Goal: Check status

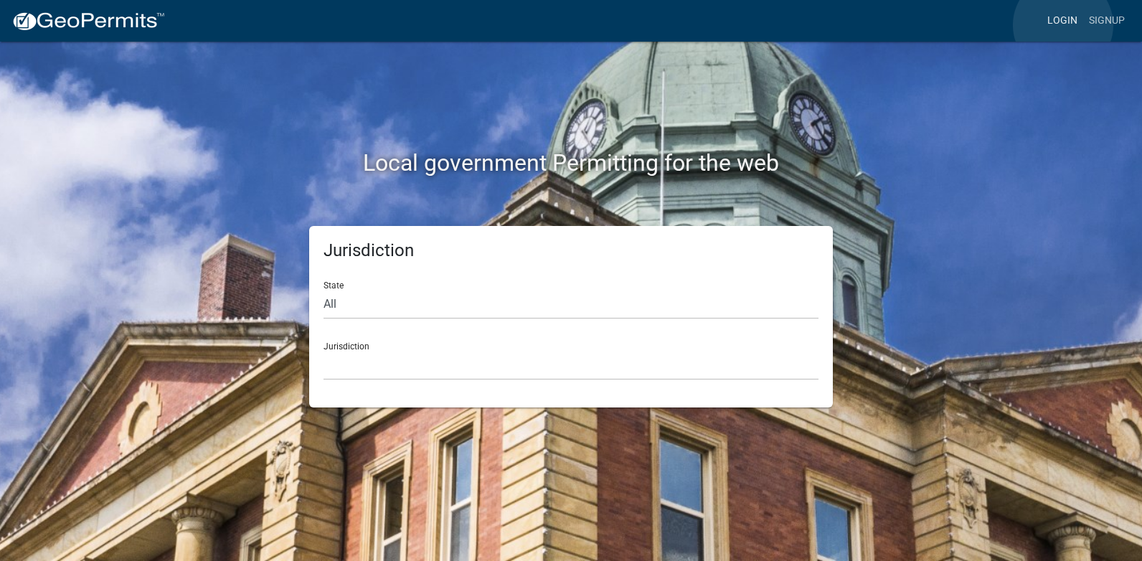
click at [1063, 25] on link "Login" at bounding box center [1063, 20] width 42 height 27
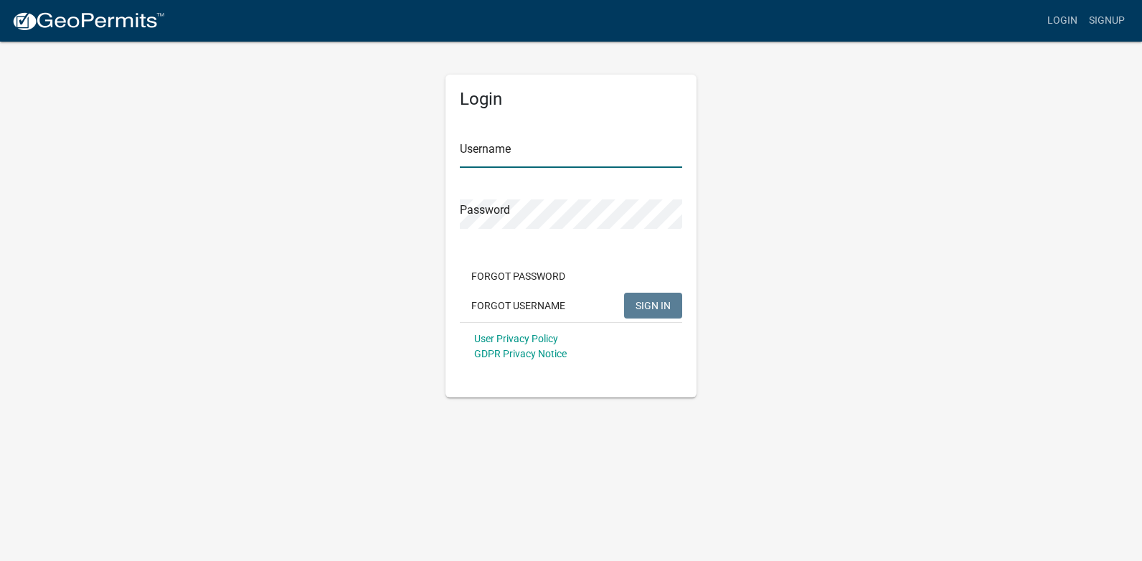
type input "[PERSON_NAME][EMAIL_ADDRESS][PERSON_NAME][DOMAIN_NAME]"
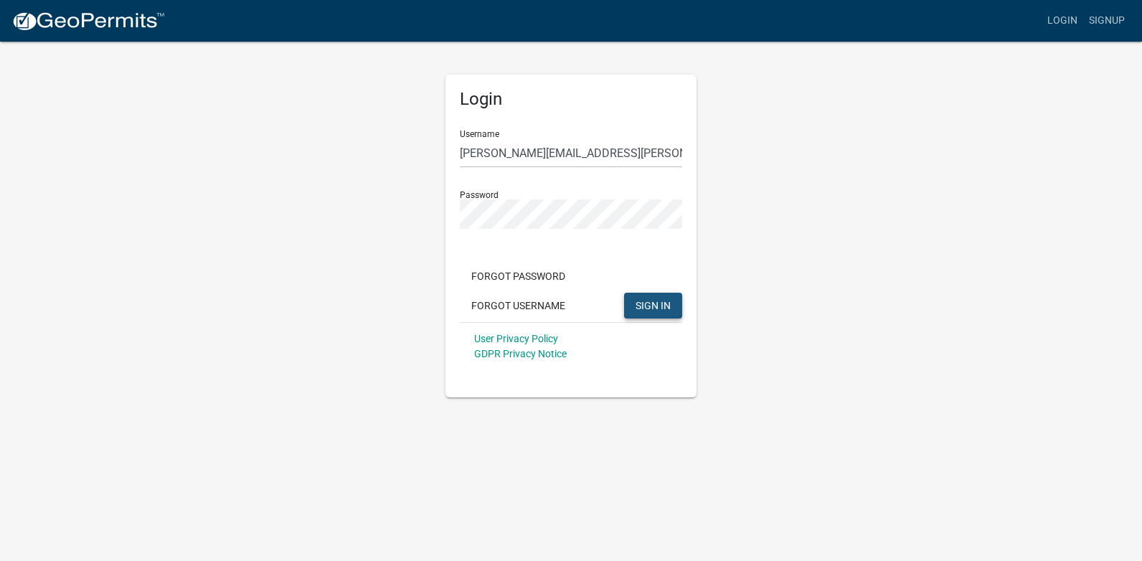
click at [654, 310] on span "SIGN IN" at bounding box center [653, 304] width 35 height 11
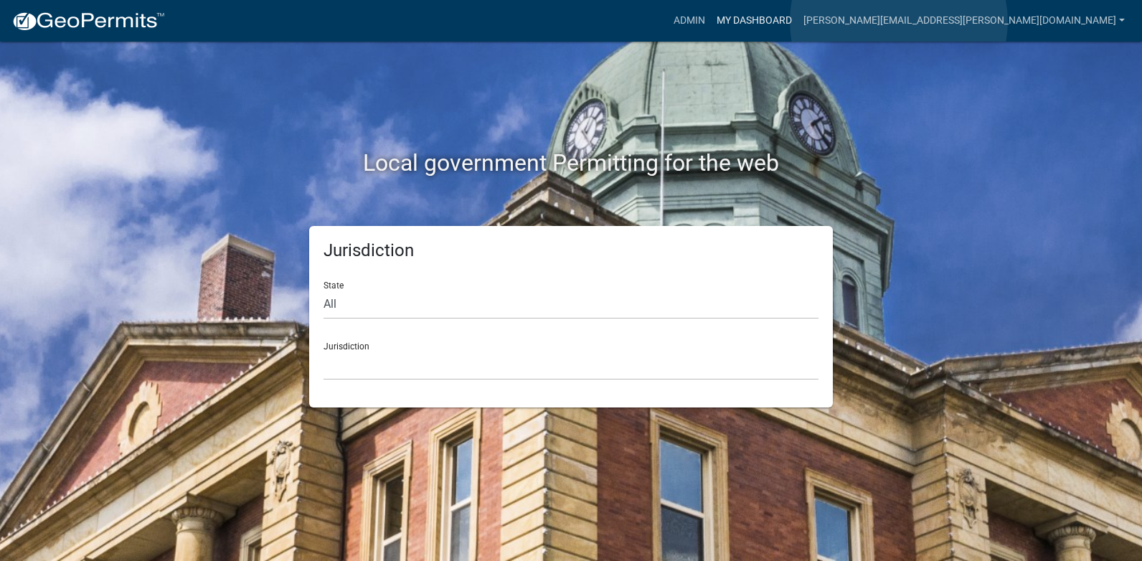
click at [798, 22] on link "My Dashboard" at bounding box center [754, 20] width 87 height 27
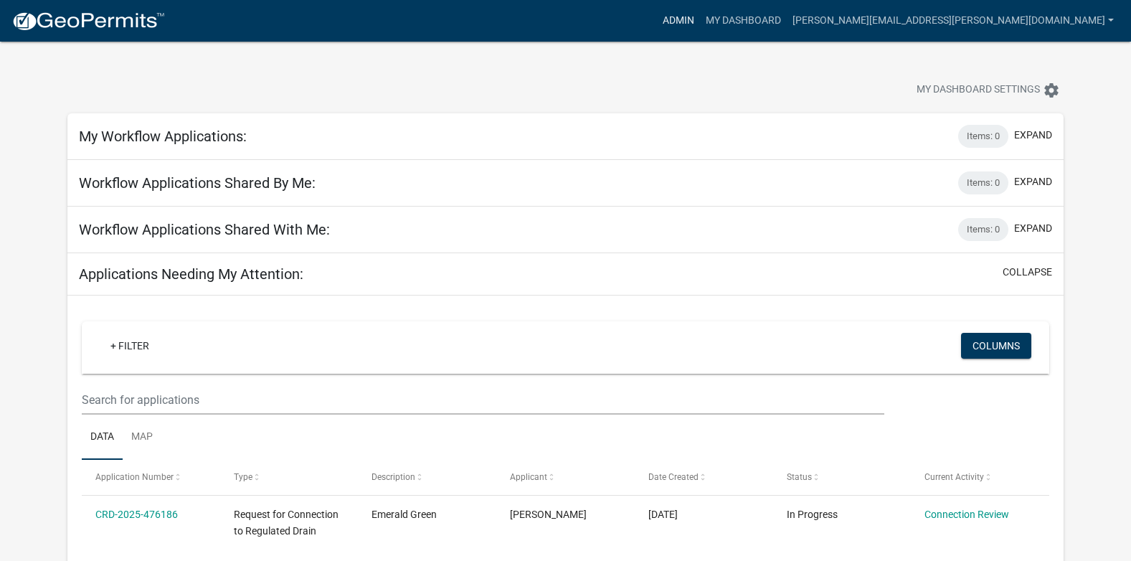
click at [700, 19] on link "Admin" at bounding box center [678, 20] width 43 height 27
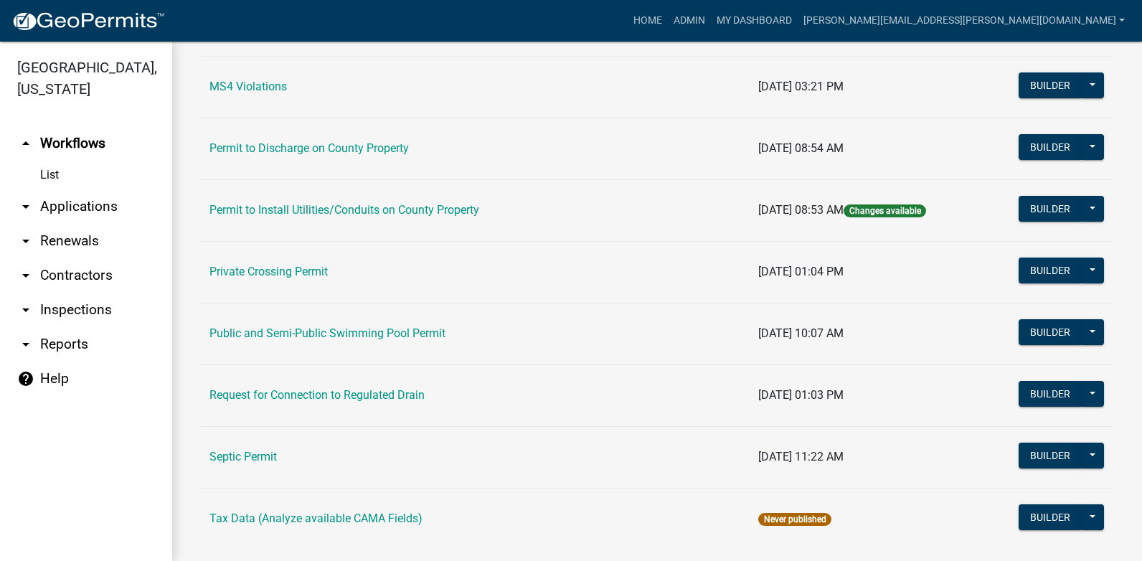
scroll to position [1270, 0]
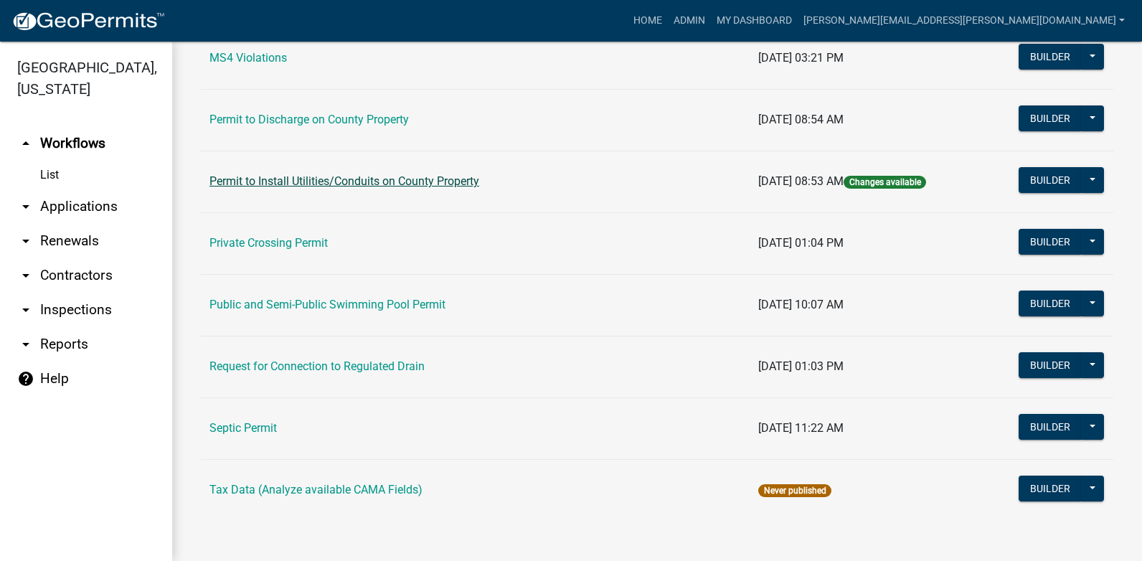
click at [377, 179] on link "Permit to Install Utilities/Conduits on County Property" at bounding box center [344, 181] width 270 height 14
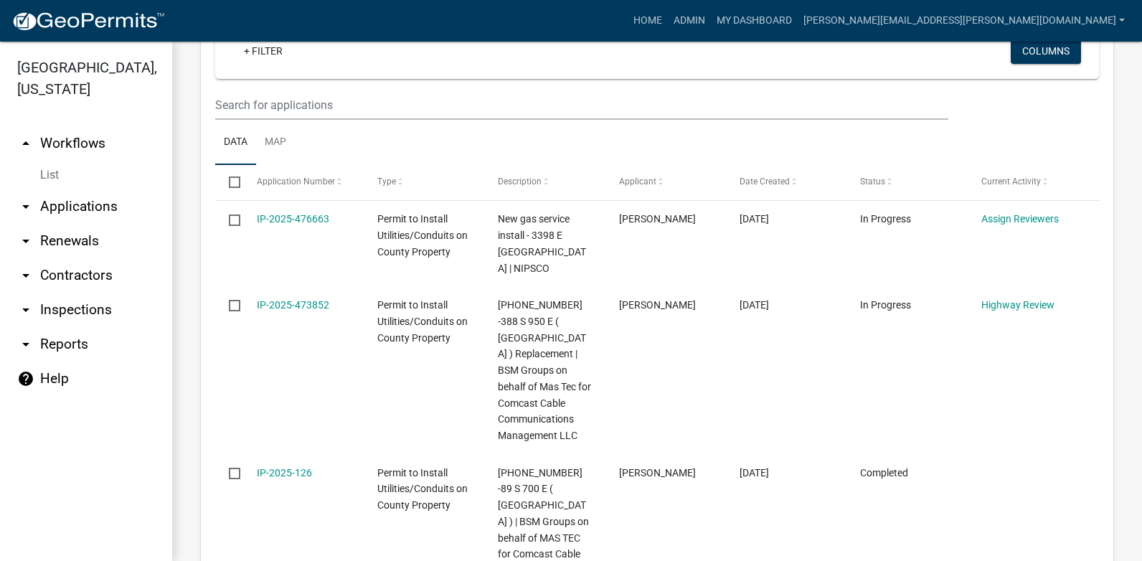
scroll to position [641, 0]
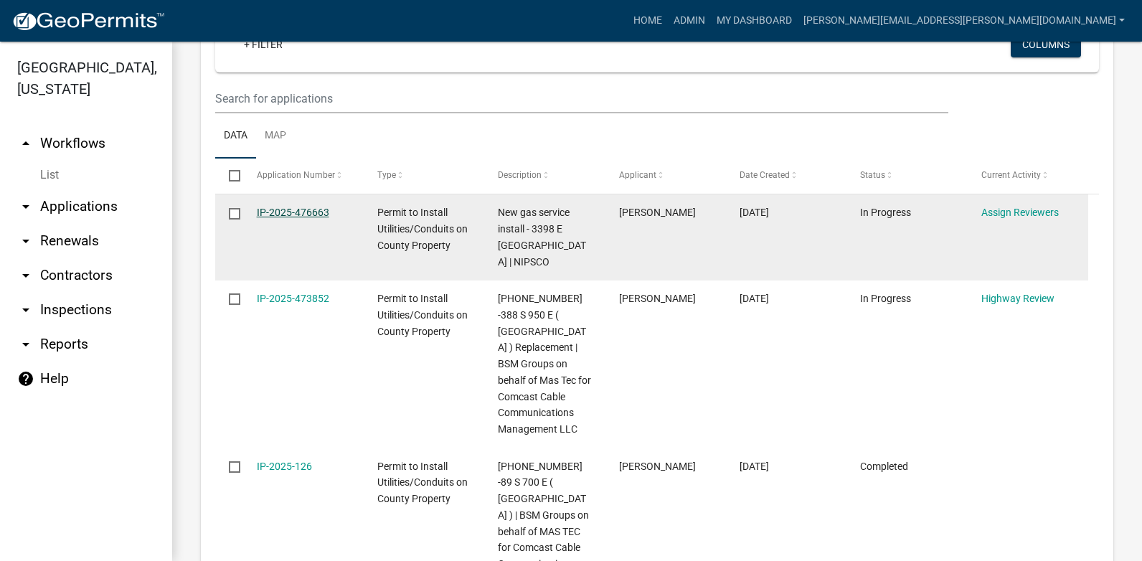
click at [309, 211] on link "IP-2025-476663" at bounding box center [293, 212] width 72 height 11
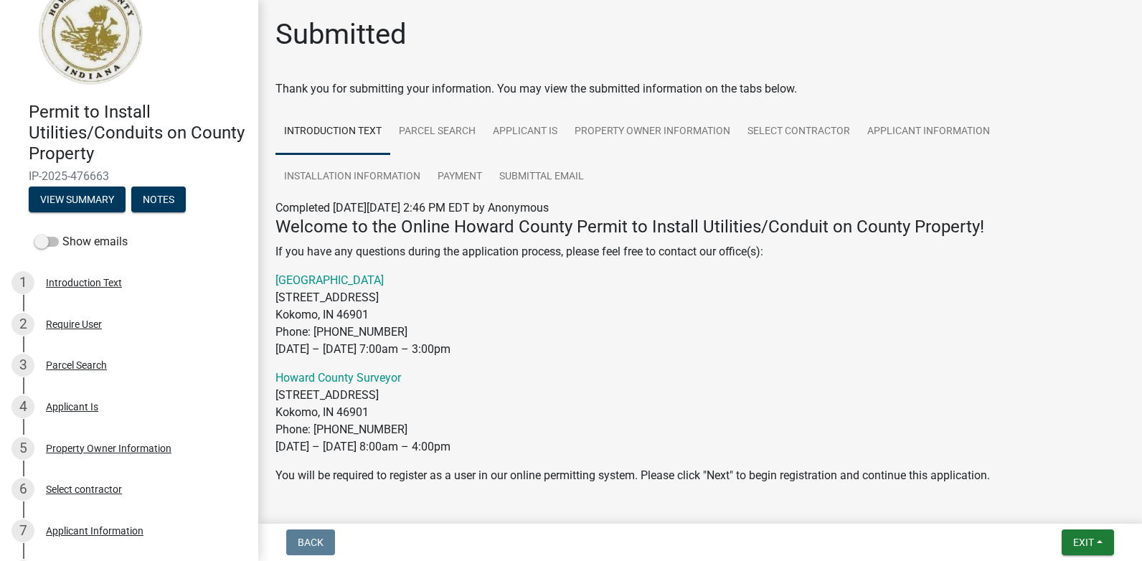
scroll to position [37, 0]
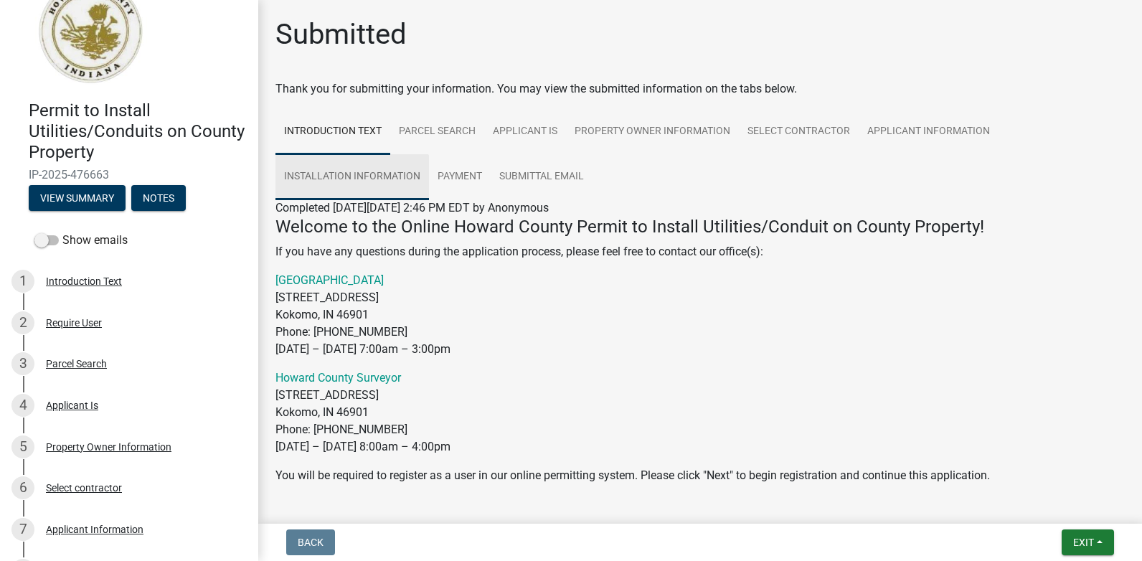
click at [372, 176] on link "Installation Information" at bounding box center [353, 177] width 154 height 46
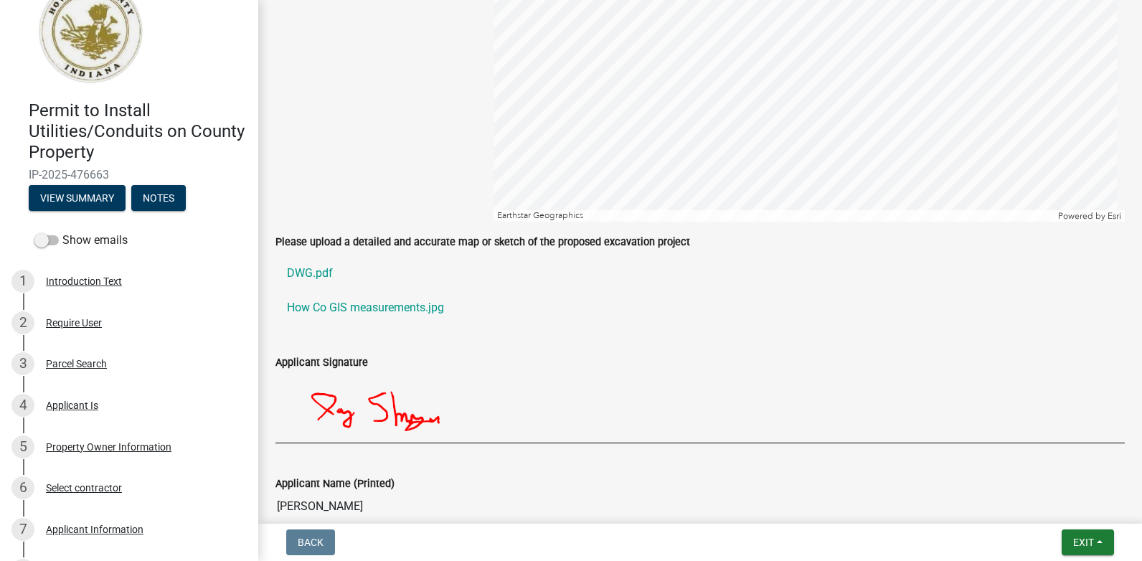
scroll to position [994, 0]
click at [338, 309] on link "How Co GIS measurements.jpg" at bounding box center [700, 307] width 849 height 34
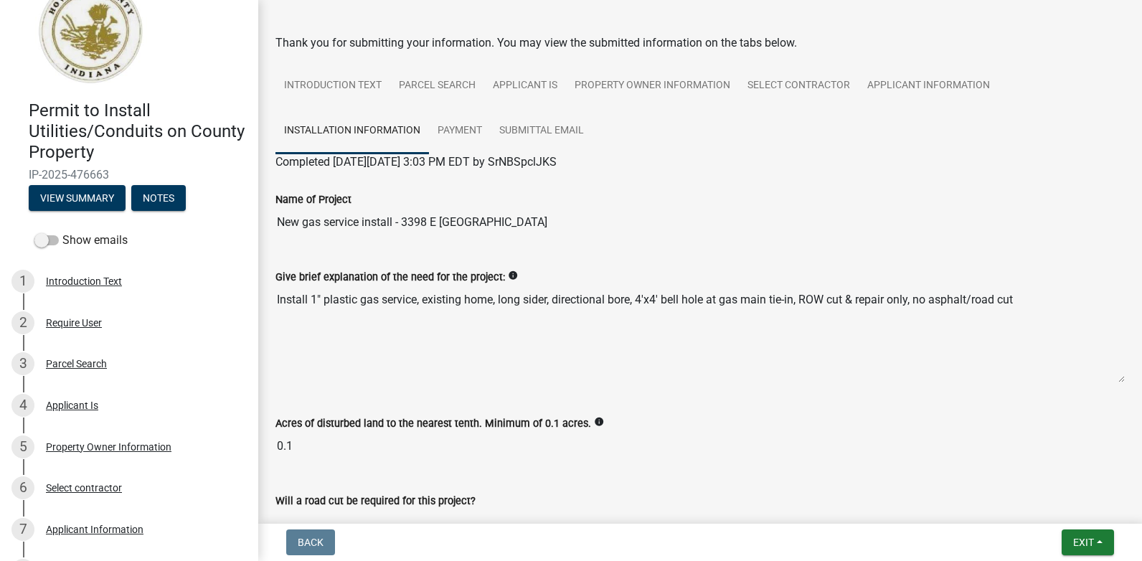
scroll to position [43, 0]
